Goal: Use online tool/utility: Utilize a website feature to perform a specific function

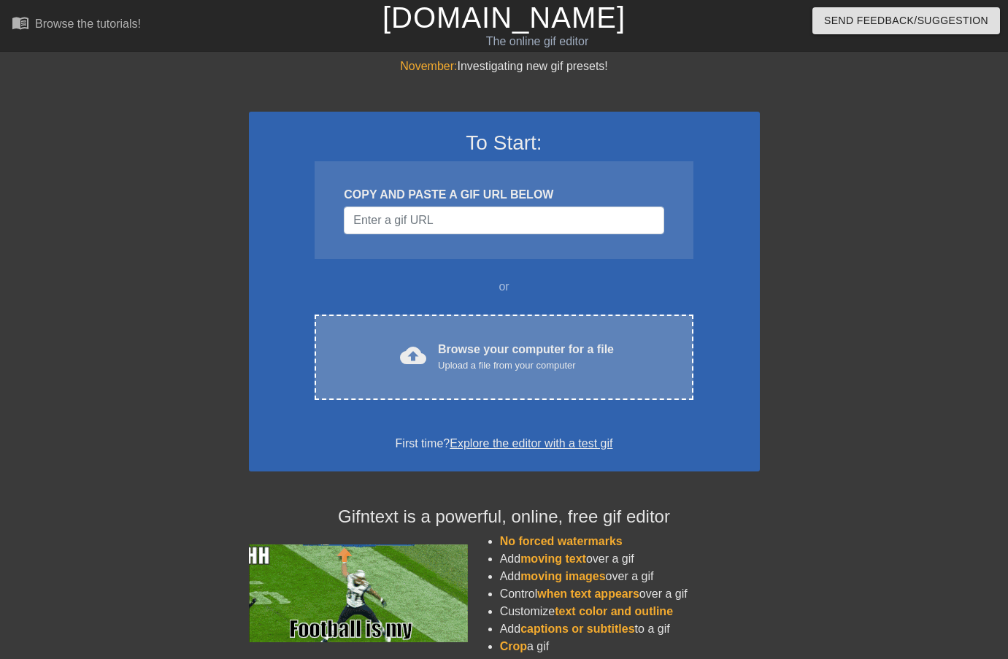
click at [440, 371] on div "Upload a file from your computer" at bounding box center [526, 365] width 176 height 15
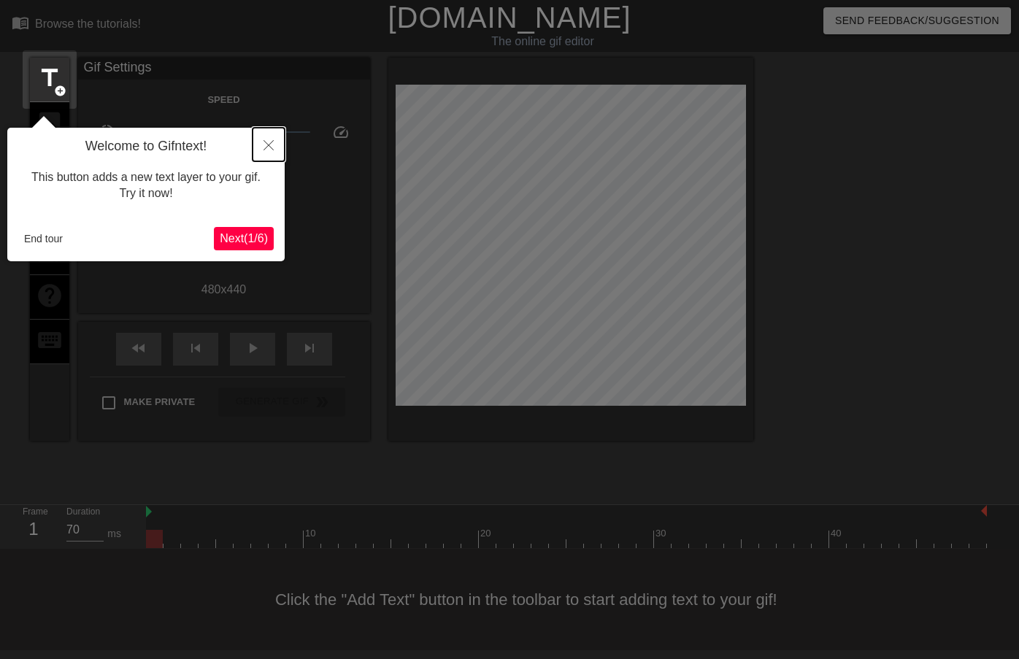
click at [267, 144] on icon "Close" at bounding box center [268, 145] width 10 height 10
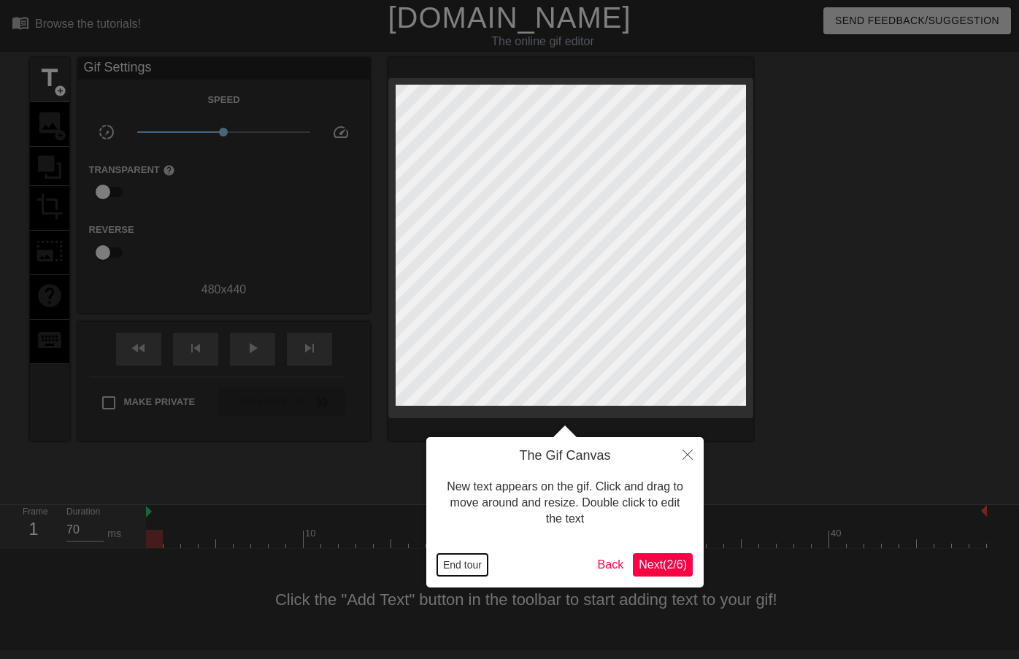
drag, startPoint x: 452, startPoint y: 568, endPoint x: 408, endPoint y: 503, distance: 78.9
click at [452, 568] on button "End tour" at bounding box center [462, 565] width 50 height 22
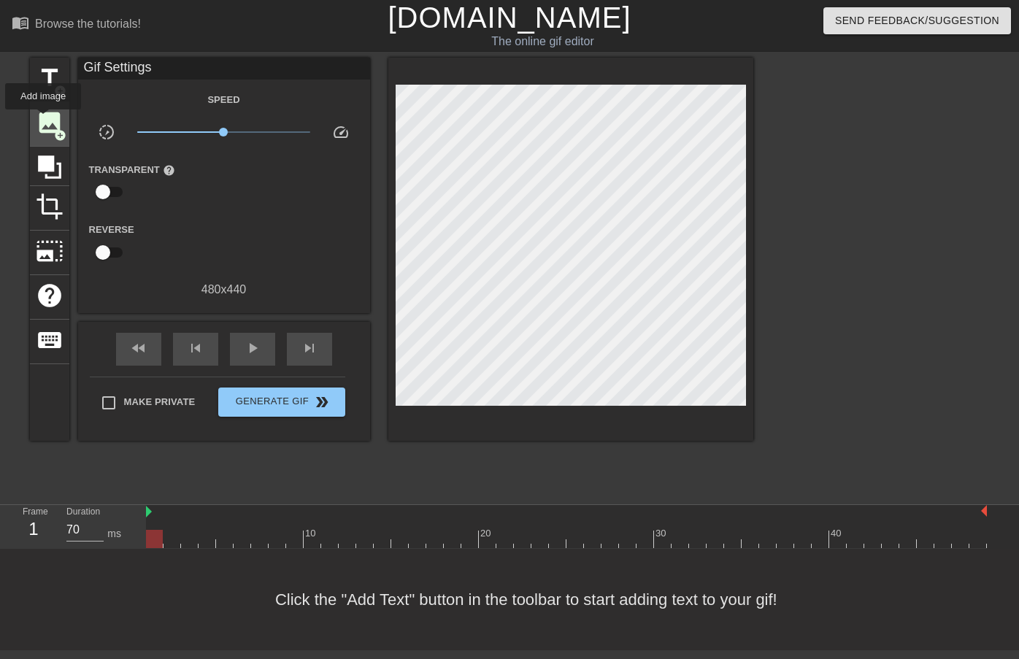
click at [44, 120] on span "image" at bounding box center [50, 123] width 28 height 28
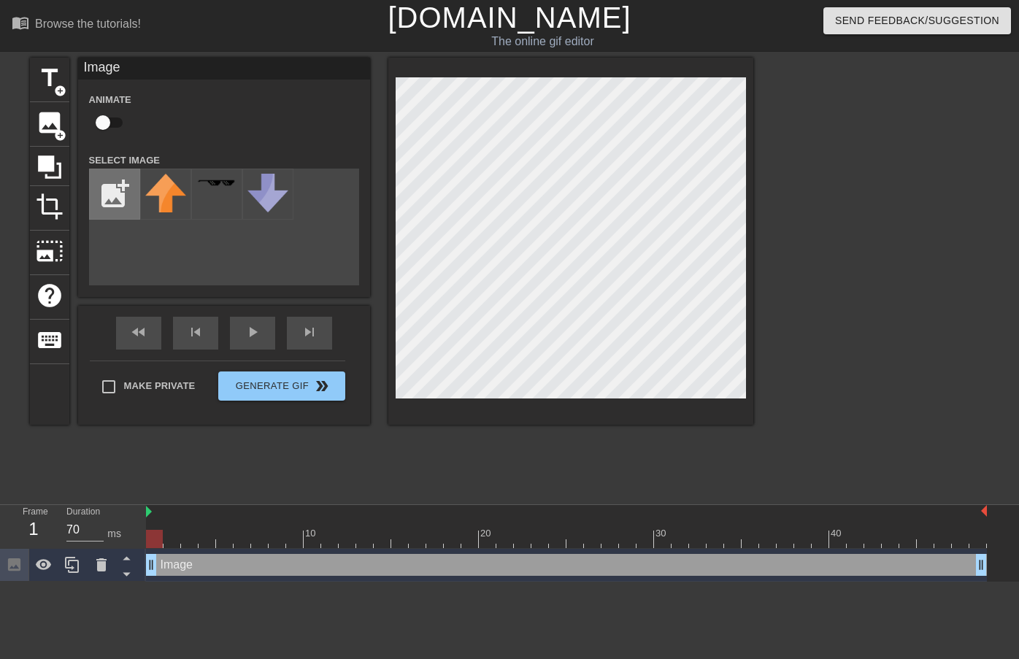
click at [113, 190] on input "file" at bounding box center [115, 194] width 50 height 50
type input "C:\fakepath\[PERSON_NAME].png"
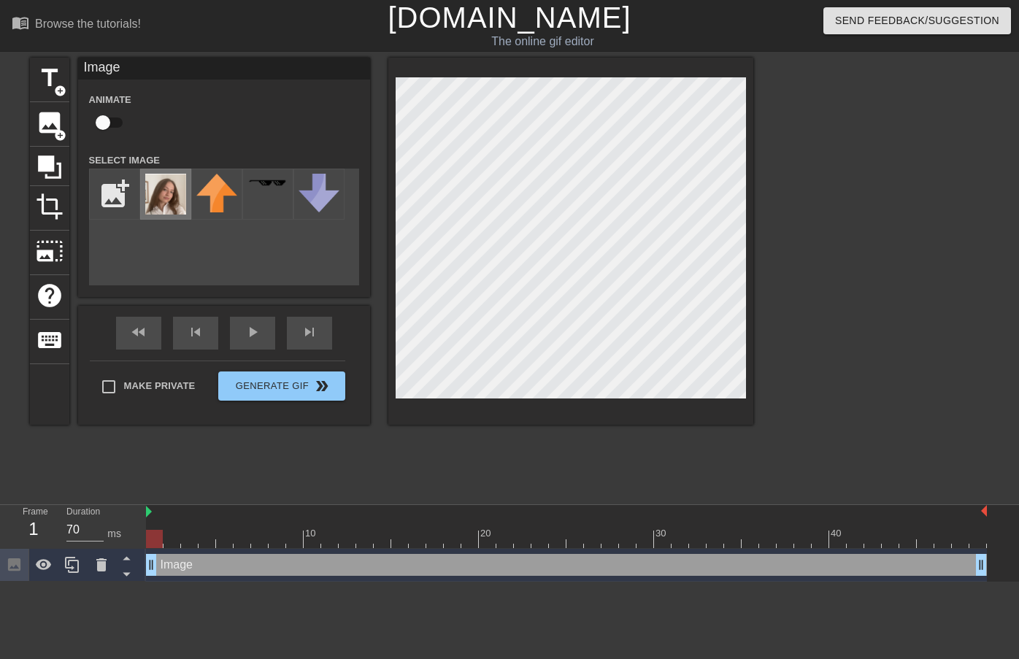
click at [168, 191] on img at bounding box center [165, 194] width 41 height 41
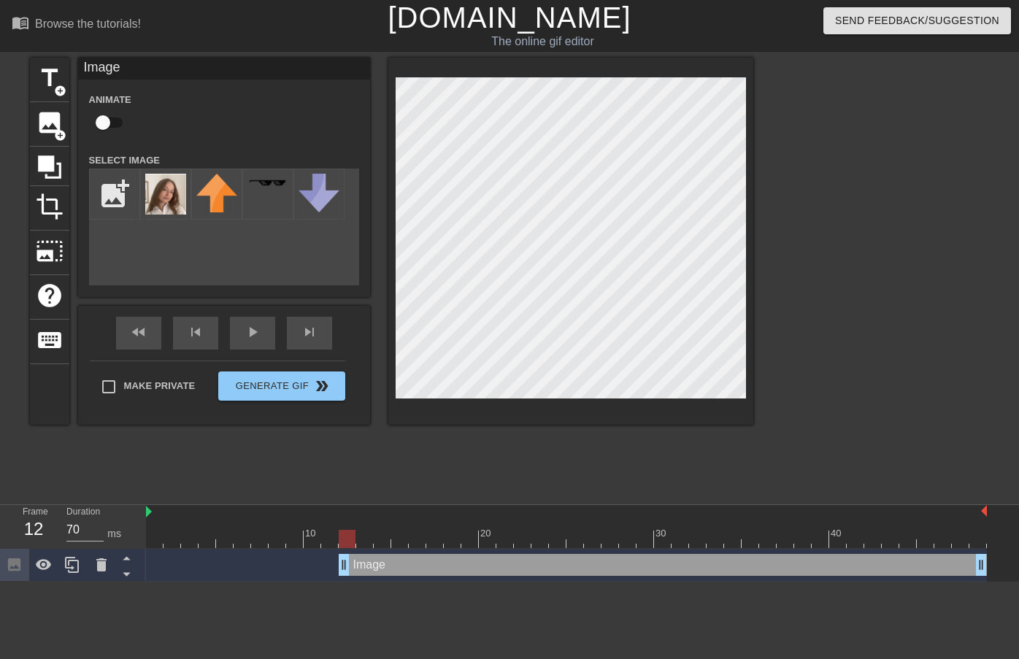
type input "60"
drag, startPoint x: 150, startPoint y: 568, endPoint x: 367, endPoint y: 520, distance: 222.2
click at [365, 204] on div "title add_circle image add_circle crop photo_size_select_large help keyboard Im…" at bounding box center [391, 241] width 723 height 367
click at [105, 120] on input "checkbox" at bounding box center [102, 123] width 83 height 28
checkbox input "true"
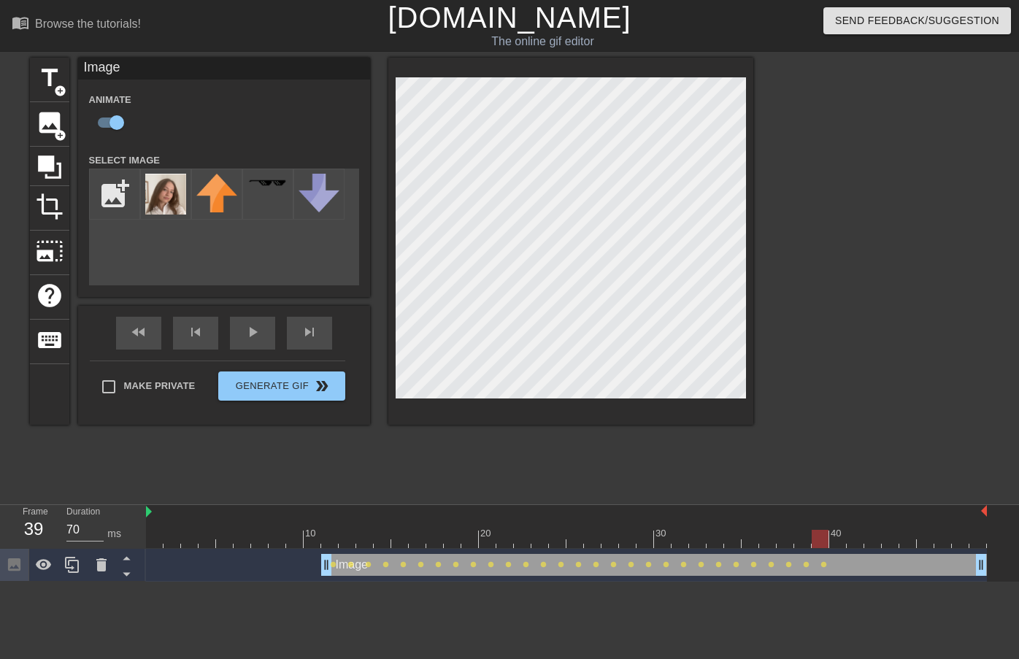
click at [756, 203] on div "title add_circle image add_circle crop photo_size_select_large help keyboard Im…" at bounding box center [509, 277] width 1019 height 438
type input "60"
drag, startPoint x: 832, startPoint y: 537, endPoint x: 329, endPoint y: 535, distance: 502.8
click at [329, 535] on div at bounding box center [329, 539] width 17 height 18
click at [119, 193] on input "file" at bounding box center [115, 194] width 50 height 50
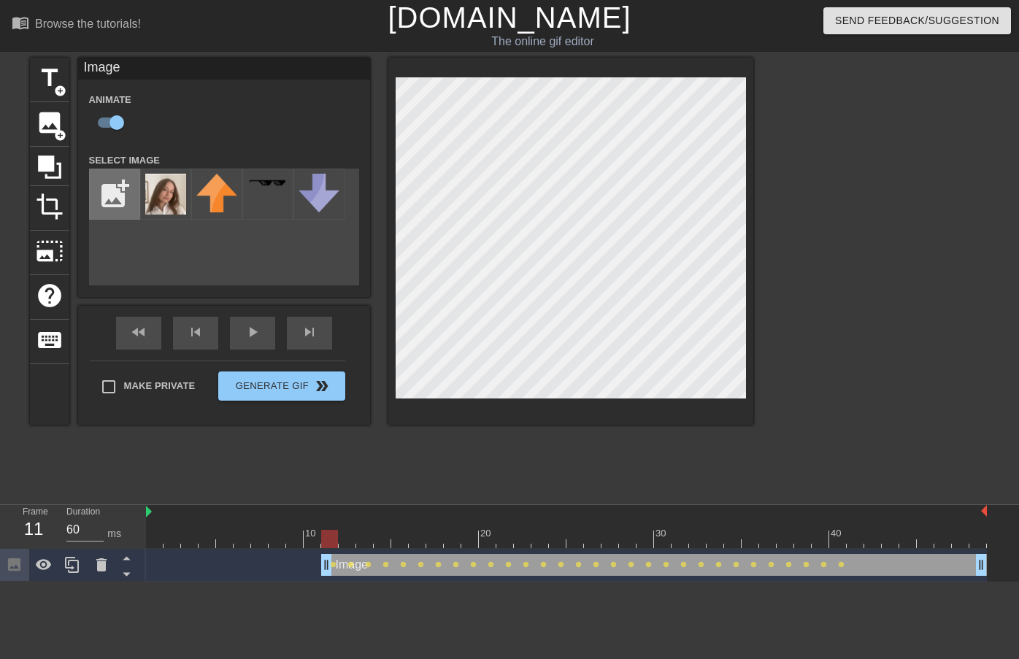
type input "C:\fakepath\lasse.png"
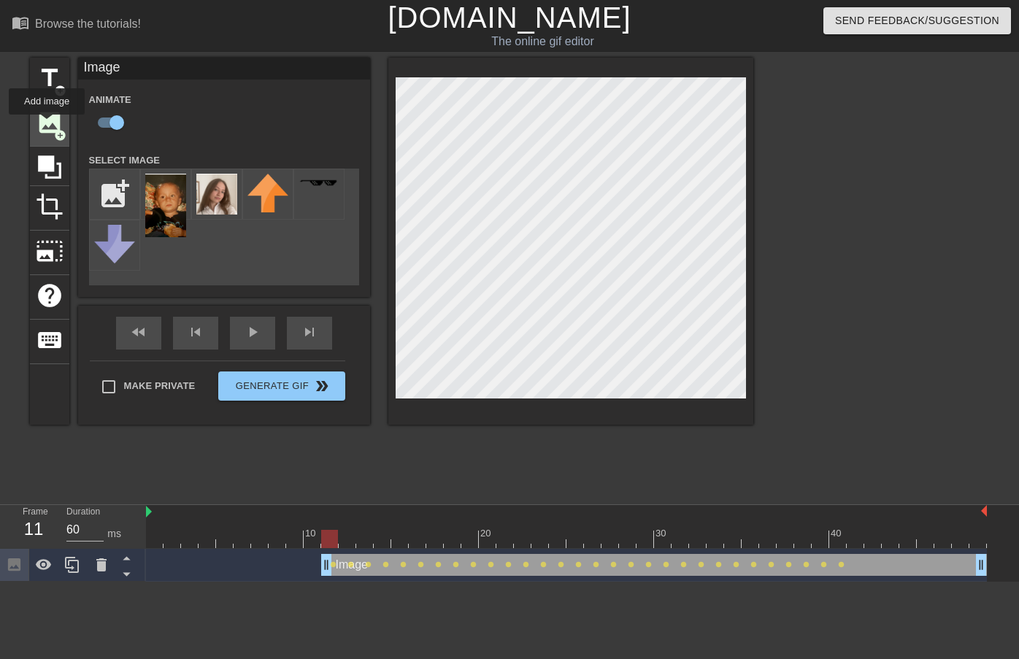
click at [47, 123] on span "image" at bounding box center [50, 123] width 28 height 28
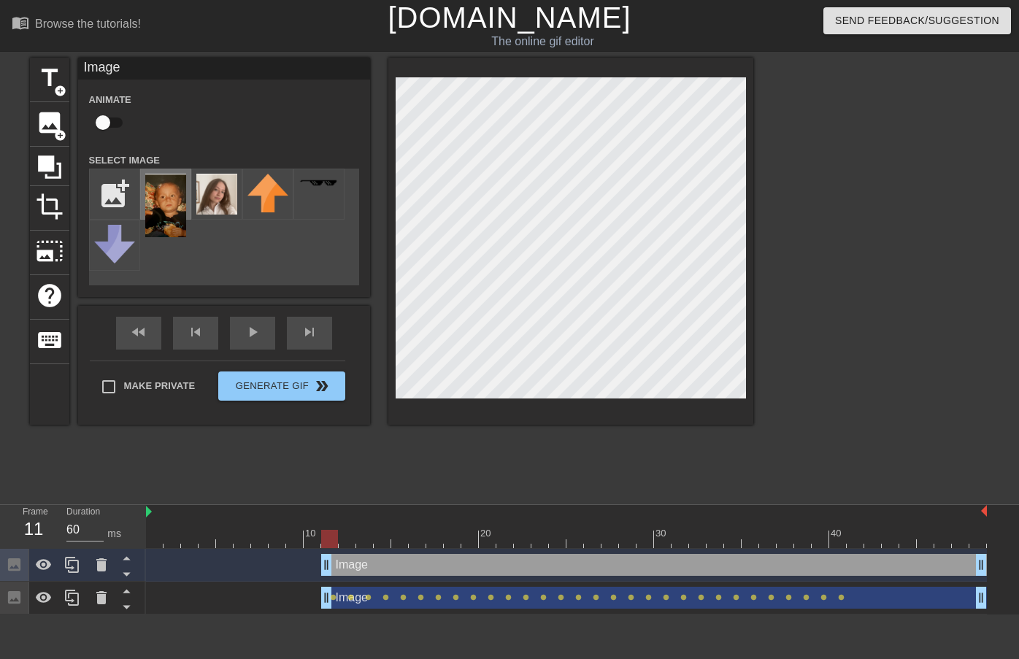
click at [156, 206] on img at bounding box center [165, 205] width 41 height 63
click at [371, 260] on div "title add_circle image add_circle crop photo_size_select_large help keyboard Im…" at bounding box center [391, 241] width 723 height 367
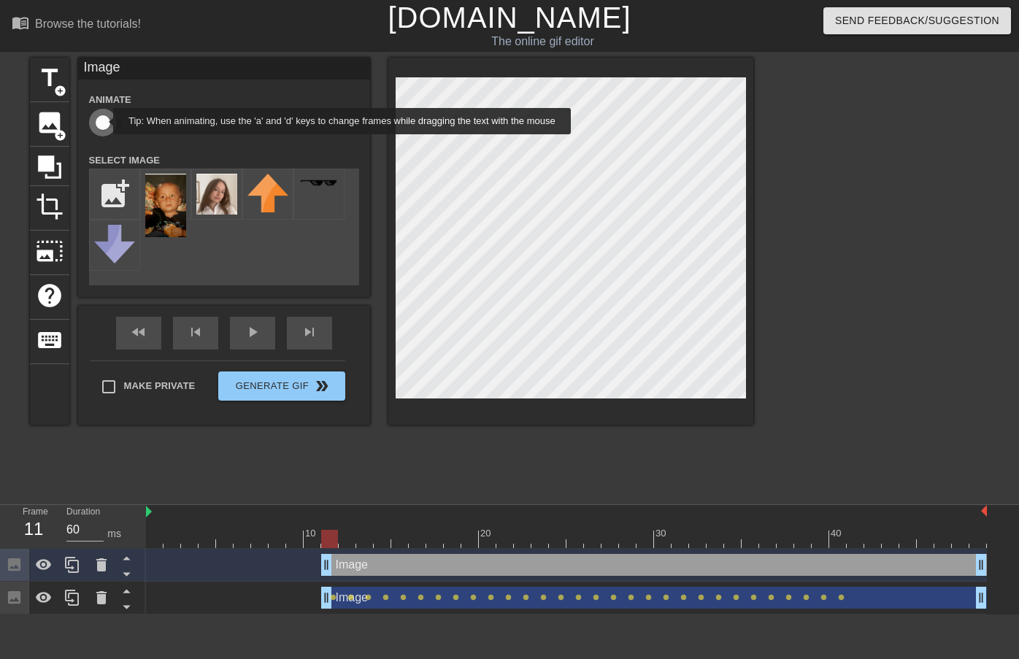
drag, startPoint x: 104, startPoint y: 121, endPoint x: 122, endPoint y: 128, distance: 19.4
click at [104, 121] on input "checkbox" at bounding box center [102, 123] width 83 height 28
checkbox input "true"
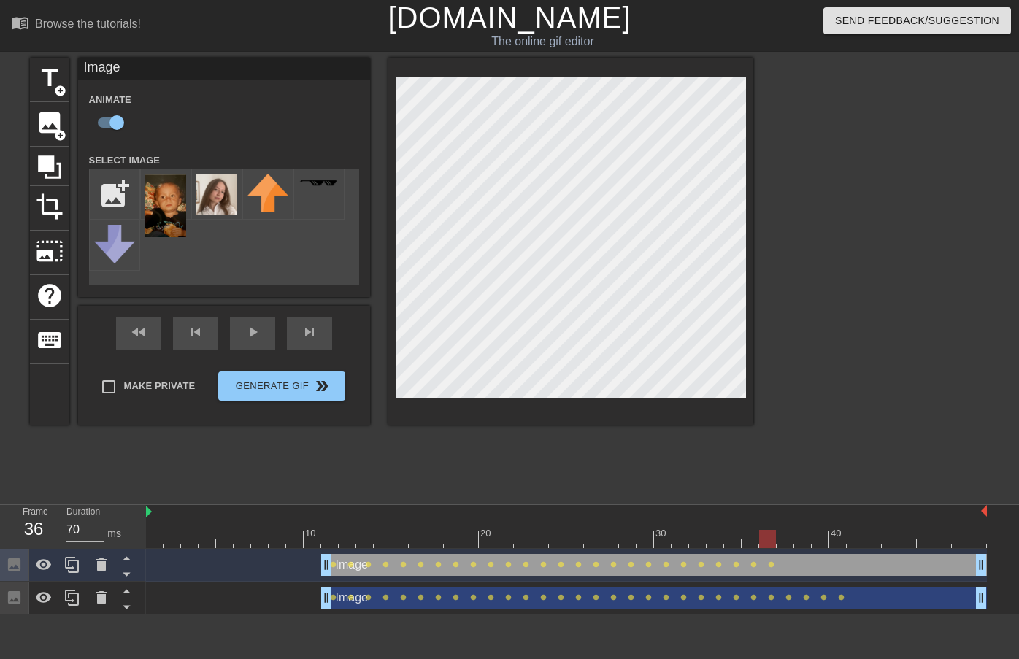
click at [749, 271] on div at bounding box center [570, 241] width 365 height 367
click at [749, 290] on div at bounding box center [570, 241] width 365 height 367
click at [756, 292] on div "title add_circle image add_circle crop photo_size_select_large help keyboard Im…" at bounding box center [509, 277] width 1019 height 438
click at [242, 339] on div "play_arrow" at bounding box center [252, 333] width 45 height 33
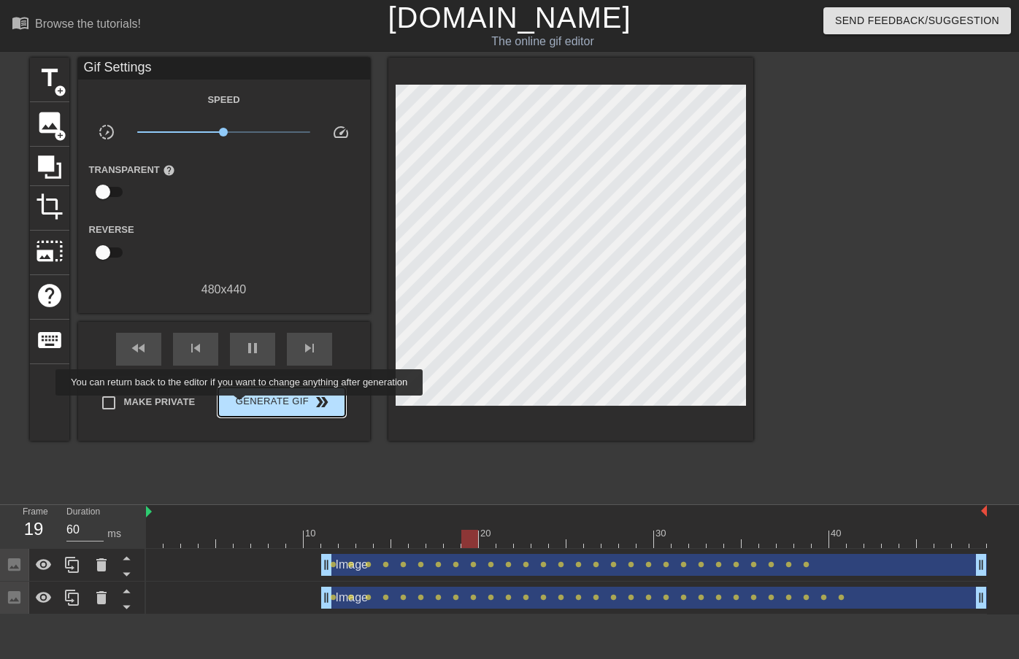
type input "70"
click at [249, 406] on span "Generate Gif double_arrow" at bounding box center [281, 402] width 115 height 18
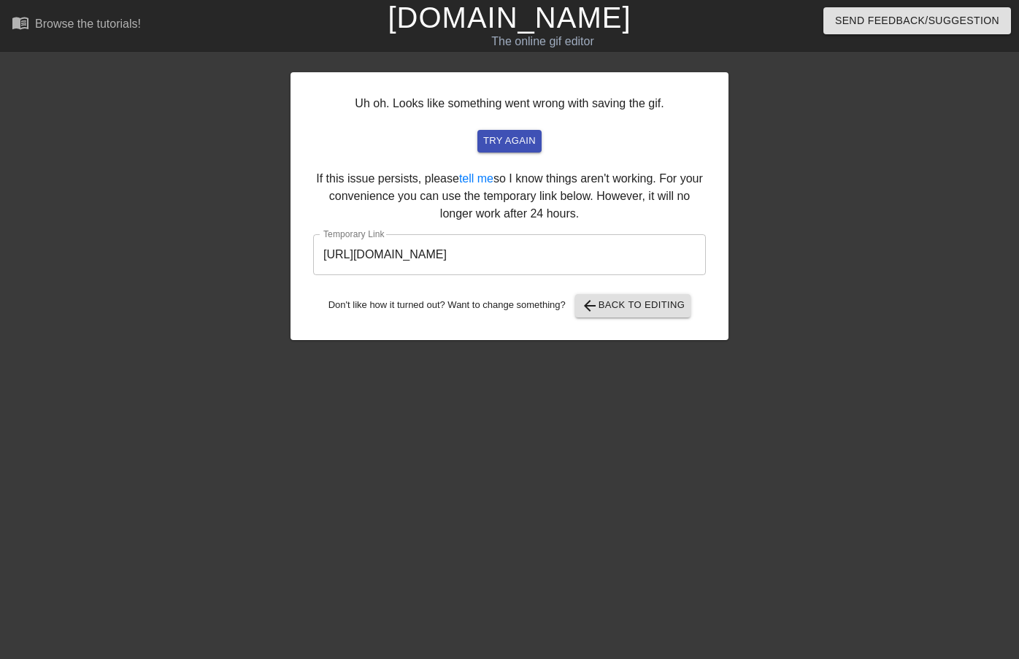
click at [630, 258] on input "[URL][DOMAIN_NAME]" at bounding box center [509, 254] width 393 height 41
